Goal: Entertainment & Leisure: Consume media (video, audio)

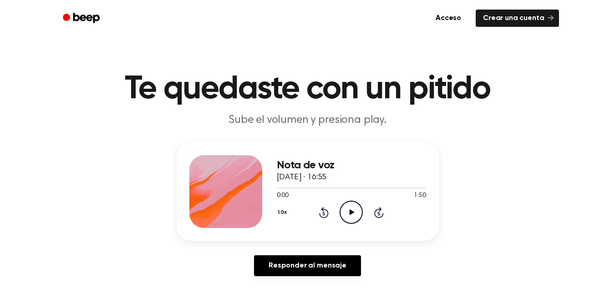
click at [352, 208] on icon "Play Audio" at bounding box center [351, 212] width 23 height 23
click at [291, 186] on div at bounding box center [351, 187] width 149 height 7
click at [279, 188] on div at bounding box center [351, 187] width 149 height 7
click at [353, 209] on icon at bounding box center [351, 212] width 4 height 6
click at [352, 208] on icon "Play Audio" at bounding box center [351, 212] width 23 height 23
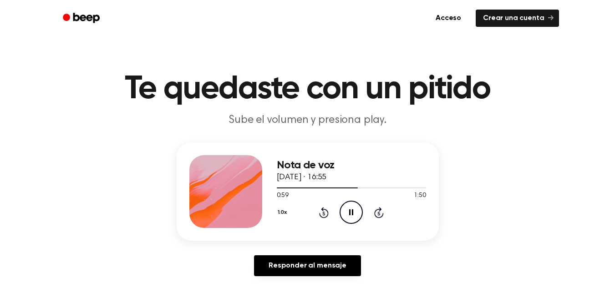
click at [348, 205] on icon "Pause Audio" at bounding box center [351, 212] width 23 height 23
click at [347, 214] on icon "Play Audio" at bounding box center [351, 212] width 23 height 23
click at [352, 210] on icon at bounding box center [351, 212] width 4 height 6
click at [348, 210] on icon "Play Audio" at bounding box center [351, 212] width 23 height 23
drag, startPoint x: 368, startPoint y: 189, endPoint x: 352, endPoint y: 212, distance: 27.7
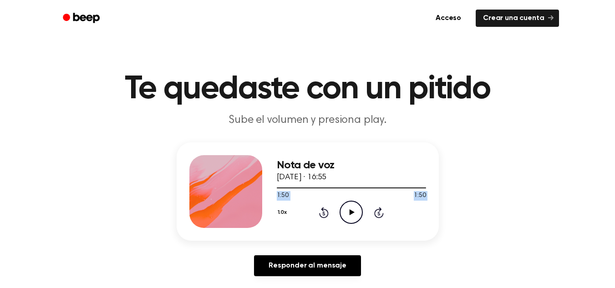
click at [352, 212] on div "Nota de voz [DATE] · 16:55 1:50 1:50 Su navegador no soporta el elemento [objec…" at bounding box center [351, 191] width 149 height 73
click at [352, 211] on icon at bounding box center [352, 212] width 5 height 6
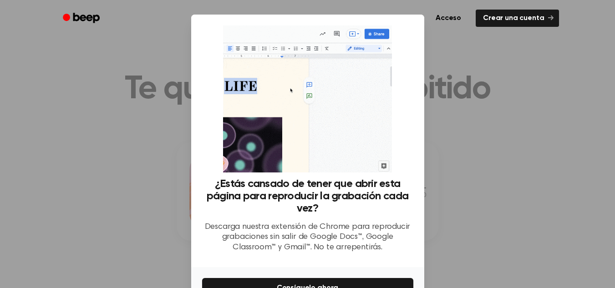
click at [468, 187] on div at bounding box center [307, 144] width 615 height 288
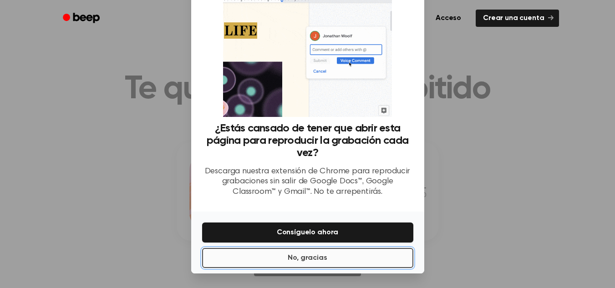
click at [299, 257] on font "No, gracias" at bounding box center [307, 257] width 39 height 7
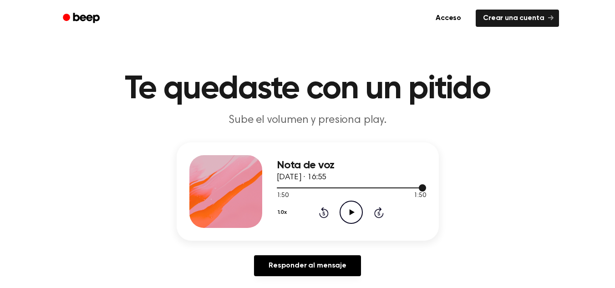
drag, startPoint x: 336, startPoint y: 183, endPoint x: 336, endPoint y: 188, distance: 5.0
click at [336, 188] on div "Nota de voz [DATE] · 16:55 1:50 1:50 Su navegador no soporta el elemento [objec…" at bounding box center [351, 191] width 149 height 73
click at [336, 188] on div at bounding box center [351, 187] width 149 height 7
click at [348, 210] on icon "Play Audio" at bounding box center [351, 212] width 23 height 23
